Goal: Book appointment/travel/reservation

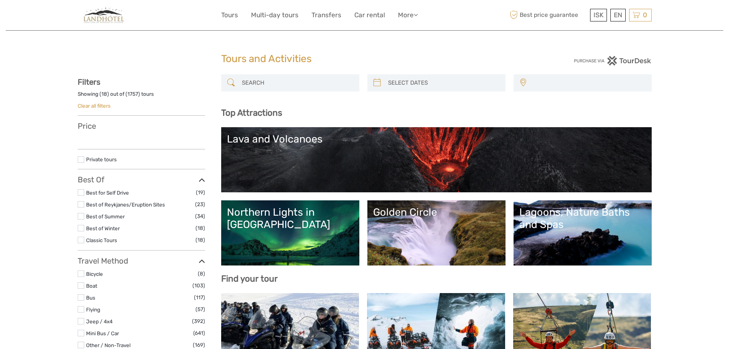
select select
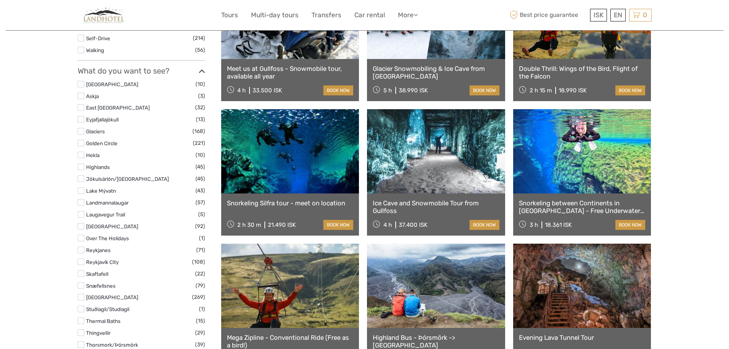
select select
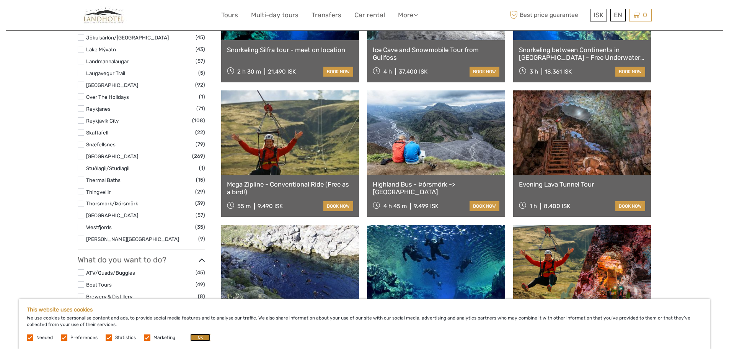
click at [206, 340] on button "OK" at bounding box center [200, 337] width 20 height 8
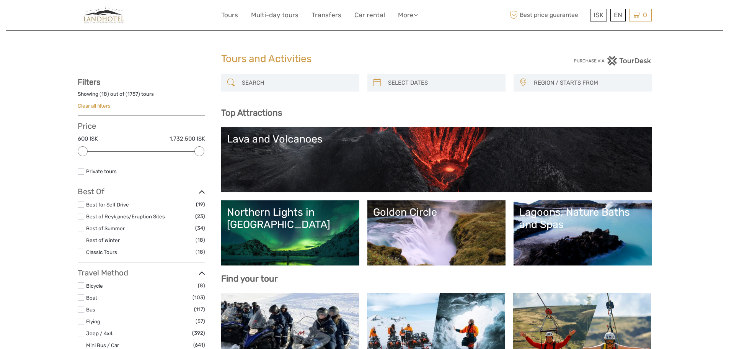
type input "[DATE]"
click at [410, 81] on input "search" at bounding box center [443, 82] width 117 height 13
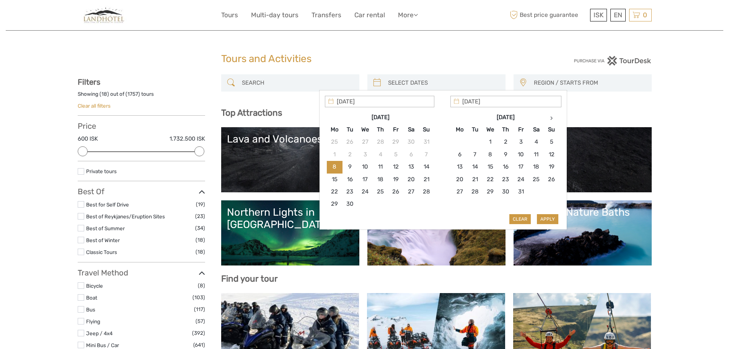
click at [405, 101] on input "[DATE]" at bounding box center [379, 101] width 109 height 11
type input "[DATE]"
drag, startPoint x: 492, startPoint y: 151, endPoint x: 516, endPoint y: 129, distance: 32.6
click at [554, 118] on th at bounding box center [551, 117] width 15 height 12
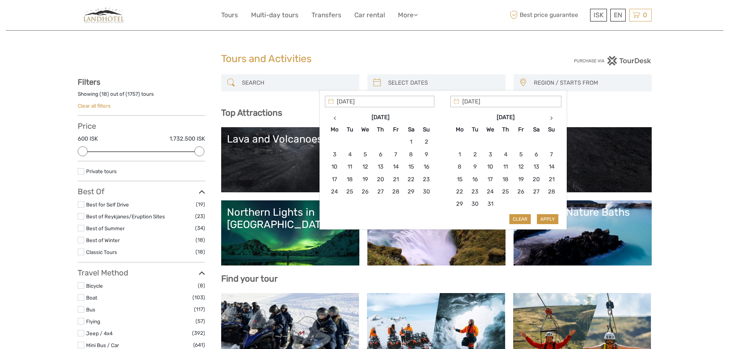
click at [554, 118] on th at bounding box center [551, 117] width 15 height 12
type input "[DATE]"
click at [549, 219] on button "Apply" at bounding box center [547, 219] width 21 height 10
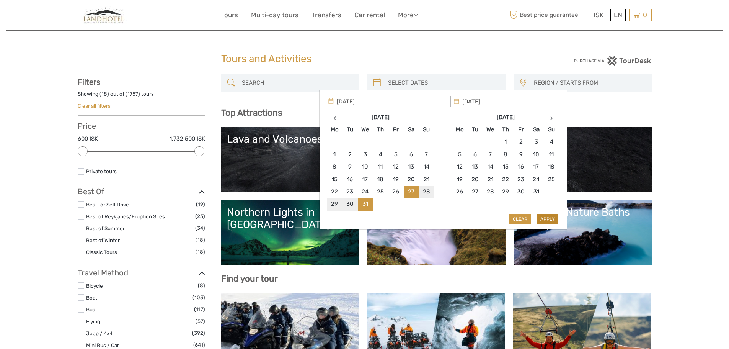
type input "[DATE] - [DATE]"
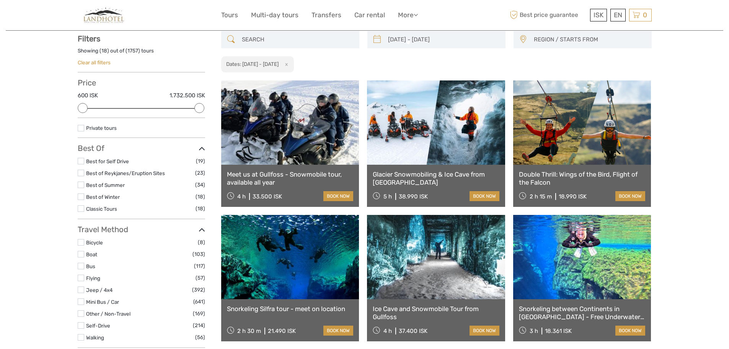
scroll to position [44, 0]
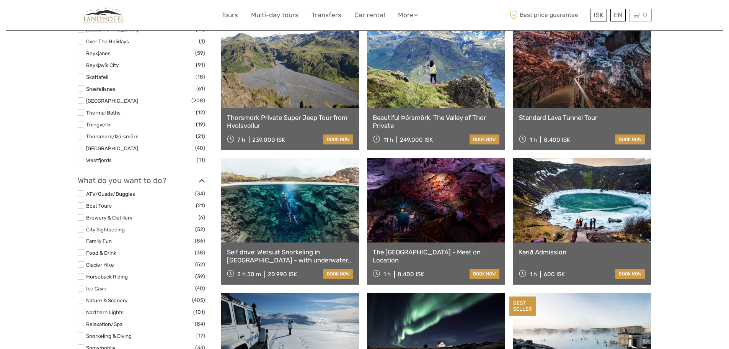
scroll to position [656, 0]
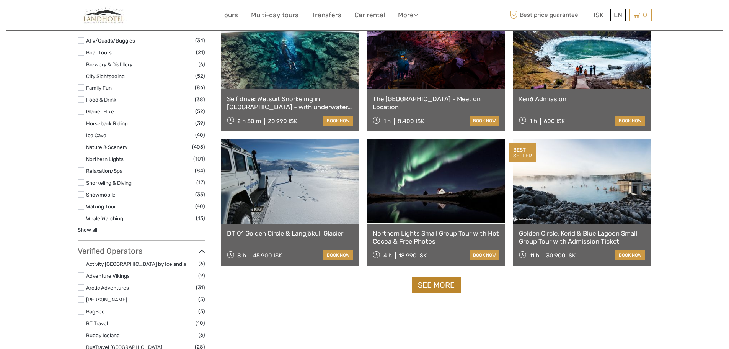
click at [452, 286] on link "See more" at bounding box center [436, 285] width 49 height 16
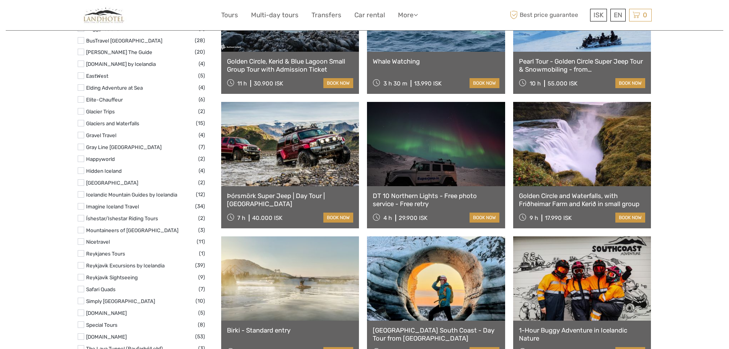
scroll to position [809, 0]
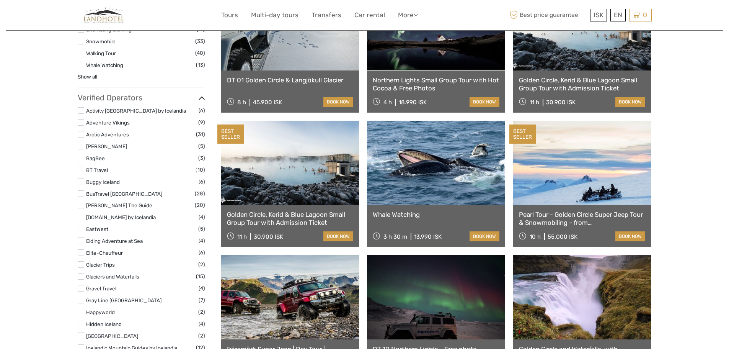
click at [695, 197] on div "Tours and Activities Tours and Activities [DATE] - [DATE] REGION / STARTS FROM …" at bounding box center [365, 105] width 718 height 1828
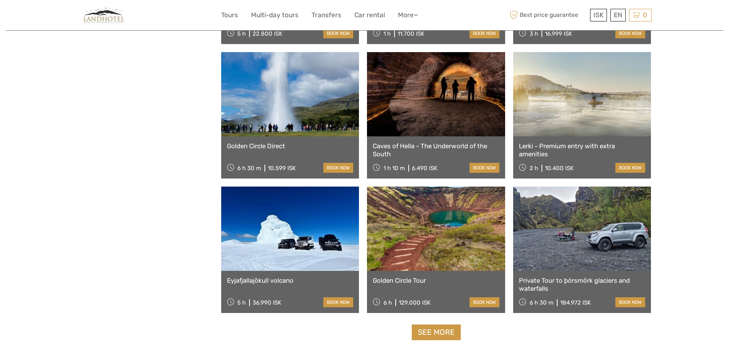
scroll to position [1422, 0]
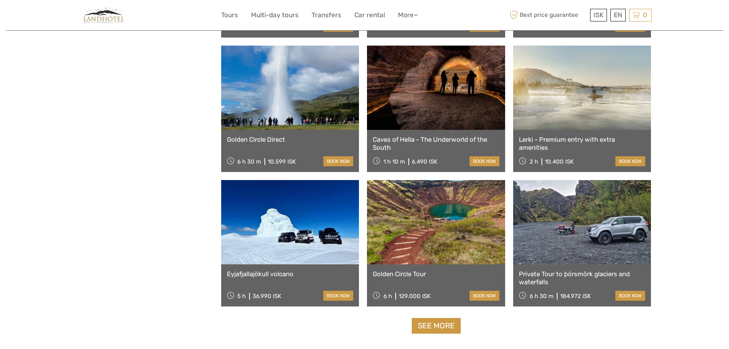
drag, startPoint x: 452, startPoint y: 322, endPoint x: 443, endPoint y: 321, distance: 8.8
click at [452, 322] on link "See more" at bounding box center [436, 326] width 49 height 16
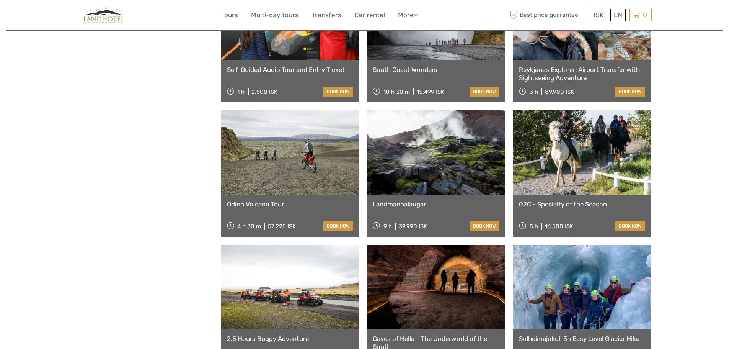
scroll to position [2034, 0]
